Goal: Task Accomplishment & Management: Manage account settings

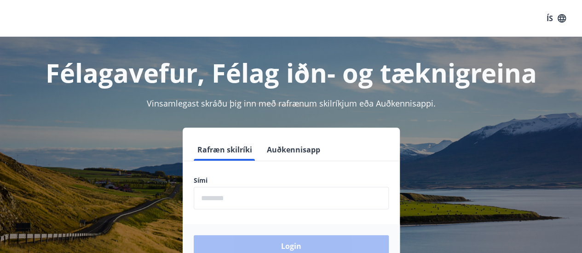
click at [279, 194] on input "phone" at bounding box center [291, 198] width 195 height 23
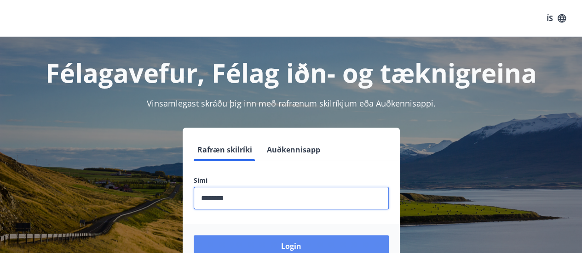
type input "********"
click at [288, 246] on button "Login" at bounding box center [291, 247] width 195 height 22
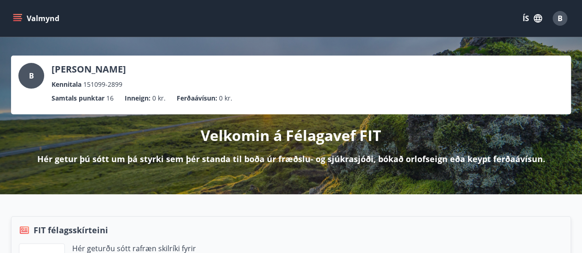
click at [19, 11] on button "Valmynd" at bounding box center [37, 18] width 52 height 17
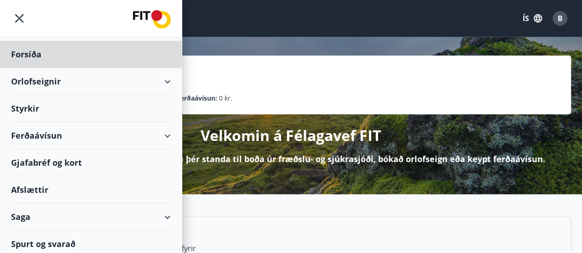
click at [107, 107] on div "Styrkir" at bounding box center [91, 108] width 160 height 27
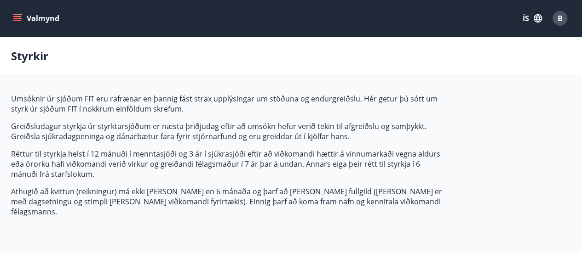
type input "***"
click at [14, 17] on icon "menu" at bounding box center [17, 18] width 9 height 9
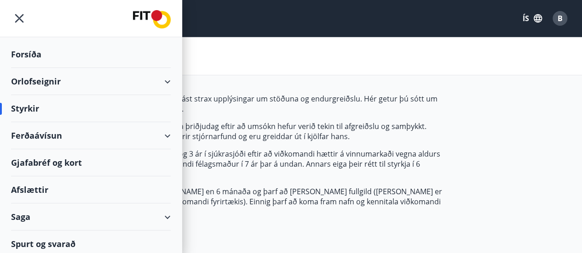
click at [63, 132] on div "Ferðaávísun" at bounding box center [91, 135] width 160 height 27
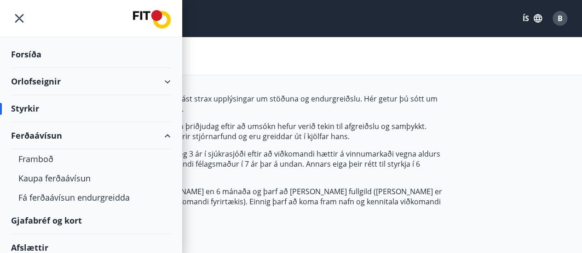
click at [98, 145] on div "Ferðaávísun" at bounding box center [91, 135] width 160 height 27
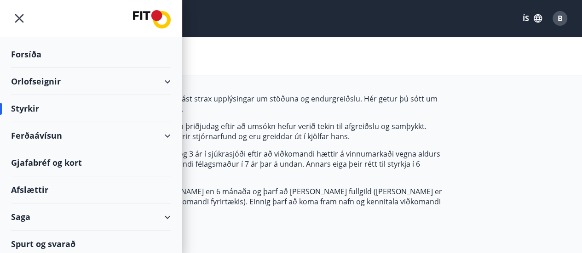
click at [36, 133] on div "Ferðaávísun" at bounding box center [91, 135] width 160 height 27
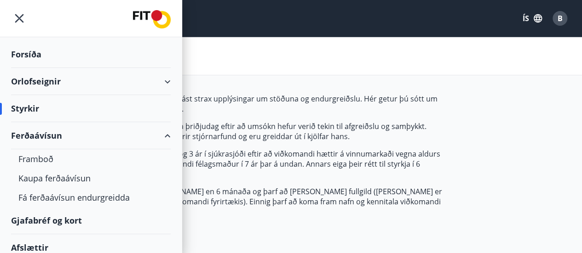
click at [117, 131] on div "Ferðaávísun" at bounding box center [91, 135] width 160 height 27
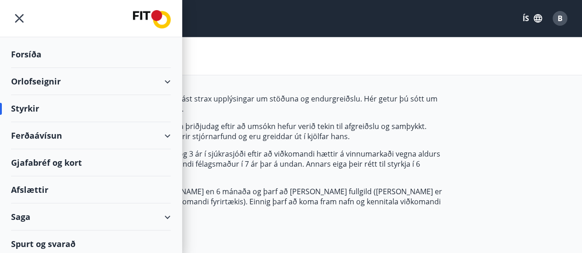
click at [35, 141] on div "Ferðaávísun" at bounding box center [91, 135] width 160 height 27
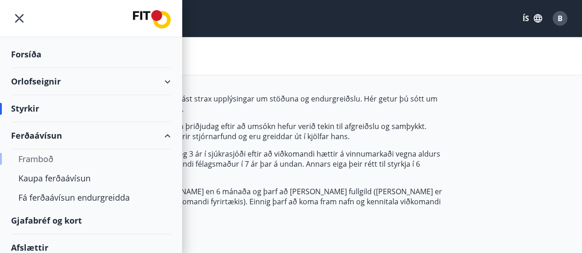
click at [37, 155] on div "Framboð" at bounding box center [90, 159] width 145 height 19
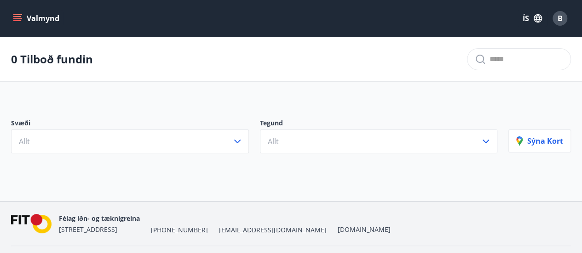
click at [26, 17] on button "Valmynd" at bounding box center [37, 18] width 52 height 17
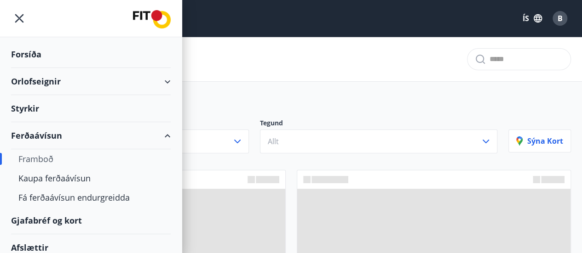
click at [20, 17] on icon "menu" at bounding box center [17, 18] width 9 height 9
click at [157, 136] on div "Ferðaávísun" at bounding box center [91, 135] width 160 height 27
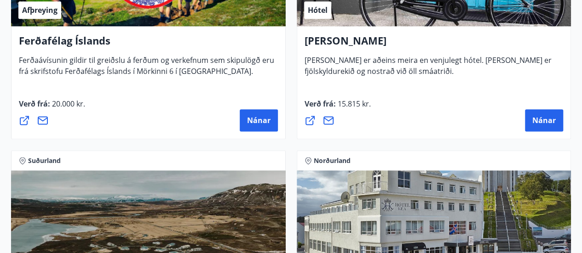
scroll to position [543, 0]
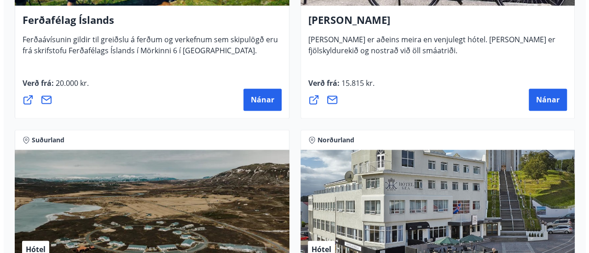
scroll to position [532, 0]
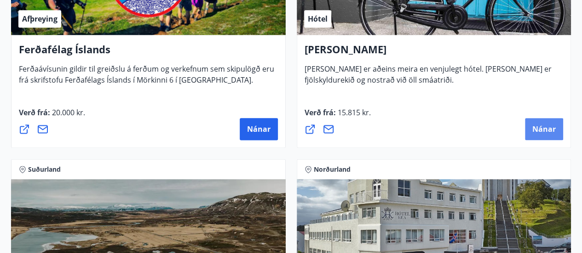
click at [537, 127] on span "Nánar" at bounding box center [543, 129] width 23 height 10
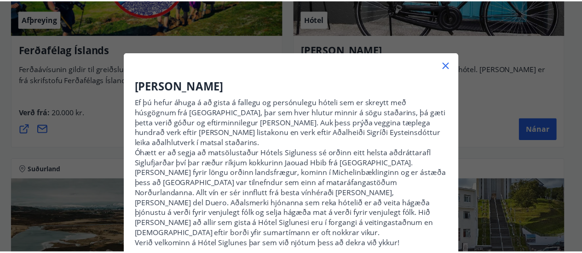
scroll to position [0, 0]
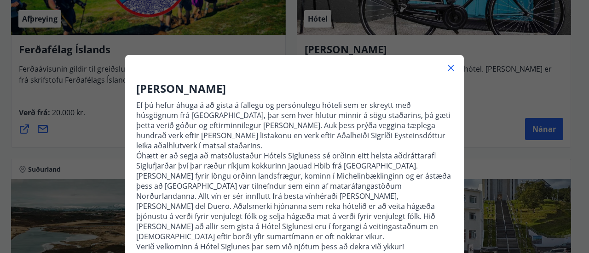
click at [447, 66] on icon at bounding box center [450, 68] width 11 height 11
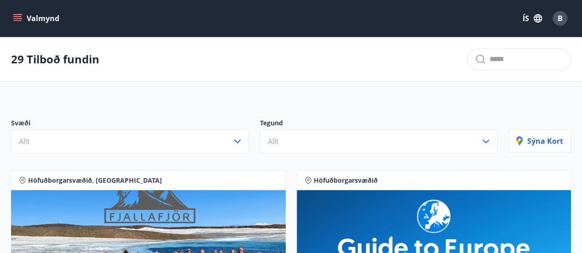
click at [12, 7] on div "Valmynd ÍS B" at bounding box center [291, 18] width 560 height 22
click at [18, 17] on icon "menu" at bounding box center [17, 18] width 9 height 9
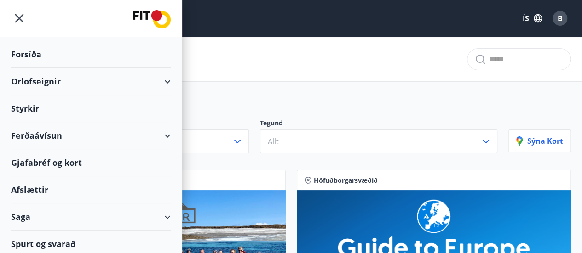
click at [43, 158] on div "Gjafabréf og kort" at bounding box center [91, 163] width 160 height 27
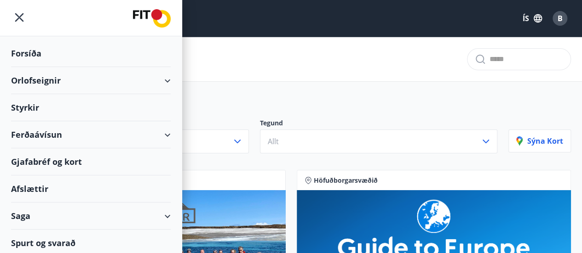
scroll to position [3, 0]
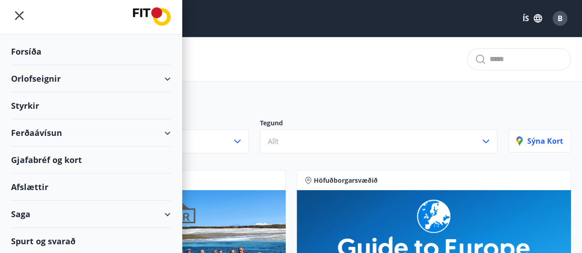
click at [162, 81] on div "Orlofseignir" at bounding box center [91, 78] width 160 height 27
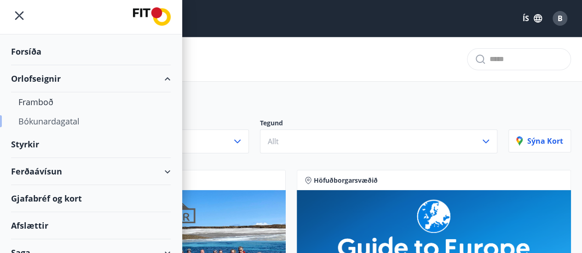
click at [49, 118] on div "Bókunardagatal" at bounding box center [90, 121] width 145 height 19
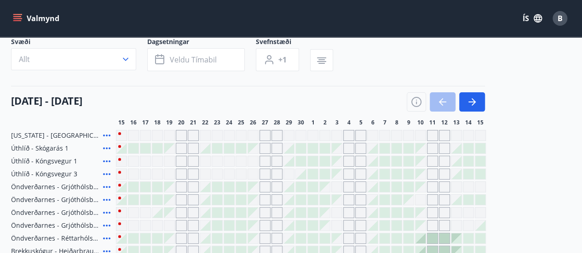
scroll to position [49, 0]
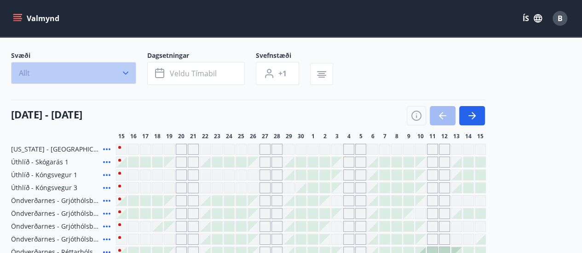
click at [127, 62] on button "Allt" at bounding box center [73, 73] width 125 height 22
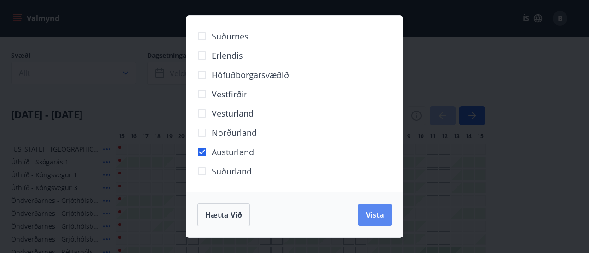
click at [360, 219] on button "Vista" at bounding box center [374, 215] width 33 height 22
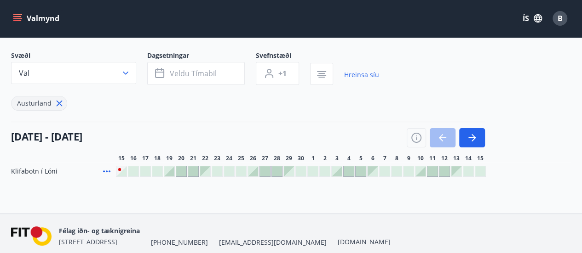
click at [479, 170] on div at bounding box center [480, 172] width 10 height 10
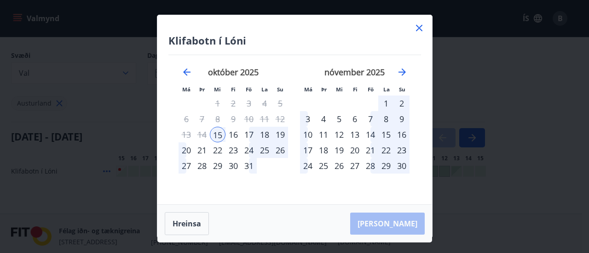
click at [191, 148] on div "20" at bounding box center [187, 151] width 16 height 16
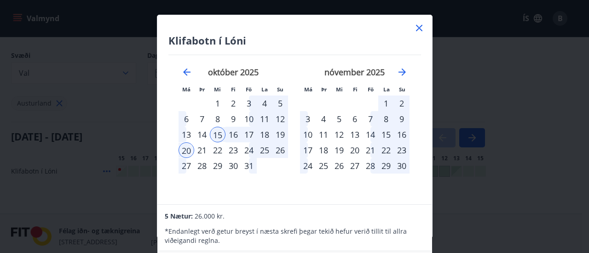
click at [419, 26] on icon at bounding box center [419, 28] width 11 height 11
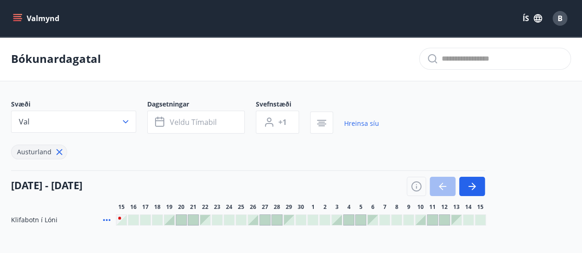
click at [60, 148] on icon at bounding box center [59, 152] width 10 height 10
click at [9, 9] on div "Valmynd ÍS B" at bounding box center [291, 18] width 582 height 37
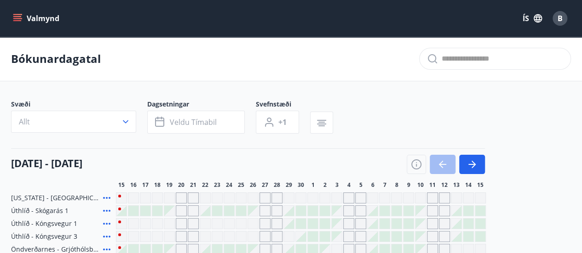
click at [22, 15] on button "Valmynd" at bounding box center [37, 18] width 52 height 17
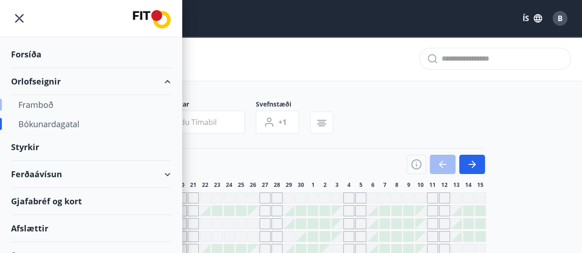
click at [48, 104] on div "Framboð" at bounding box center [90, 104] width 145 height 19
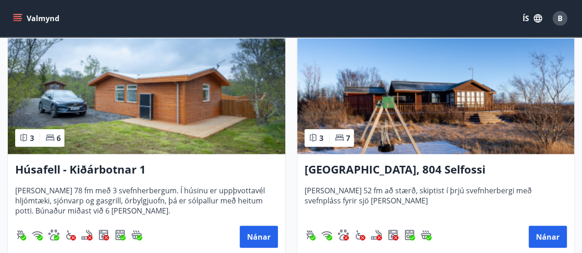
scroll to position [972, 0]
